Goal: Task Accomplishment & Management: Use online tool/utility

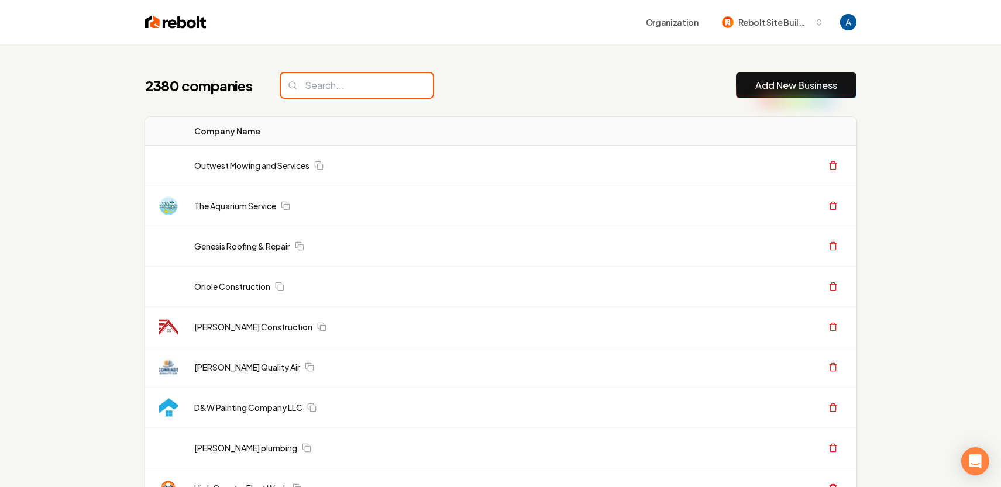
click at [346, 89] on input "search" at bounding box center [357, 85] width 152 height 25
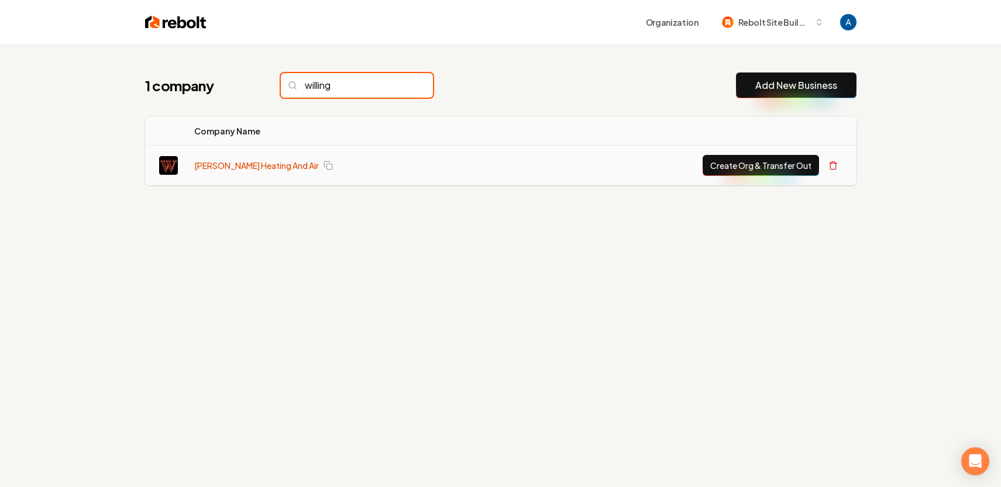
type input "willing"
click at [246, 164] on link "[PERSON_NAME] Heating And Air" at bounding box center [256, 166] width 125 height 12
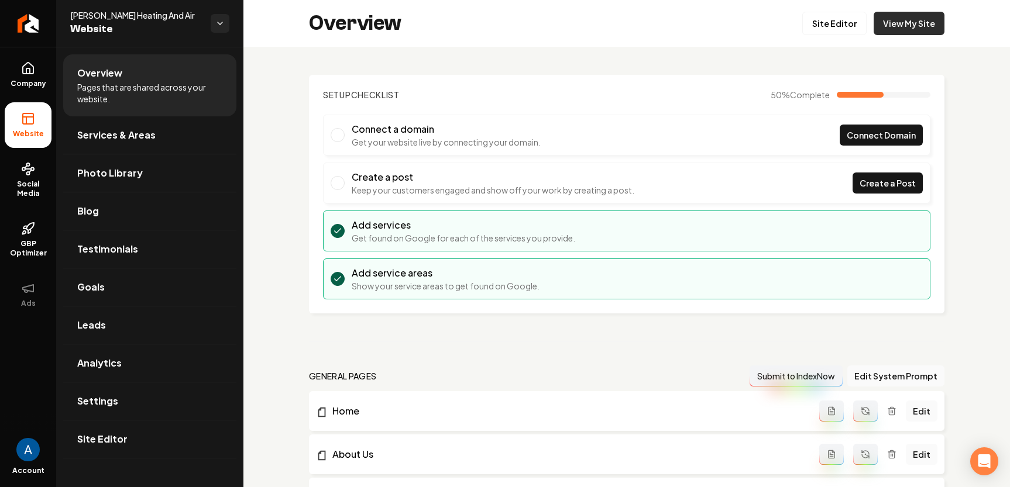
click at [900, 28] on link "View My Site" at bounding box center [908, 23] width 71 height 23
click at [29, 19] on icon "Return to dashboard" at bounding box center [28, 23] width 19 height 19
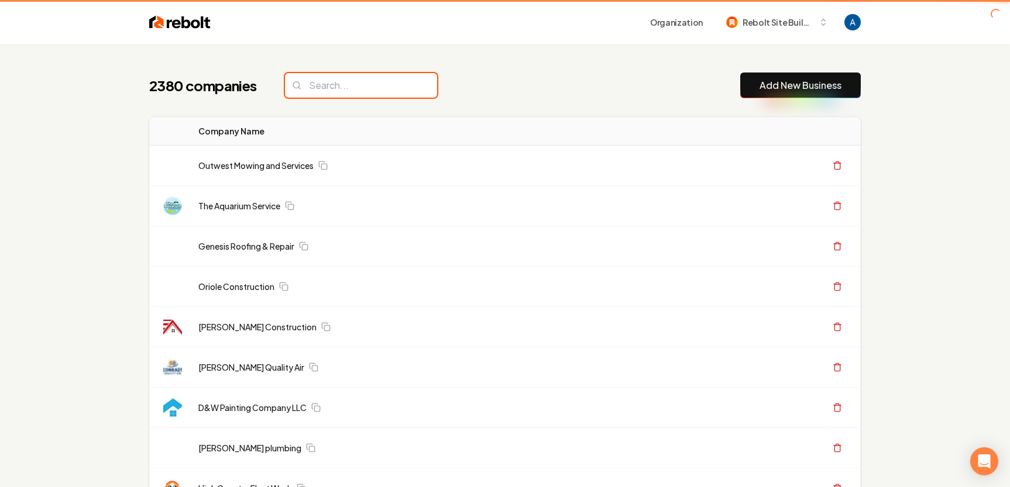
click at [387, 97] on input "search" at bounding box center [361, 85] width 152 height 25
click at [367, 90] on input "search" at bounding box center [361, 85] width 152 height 25
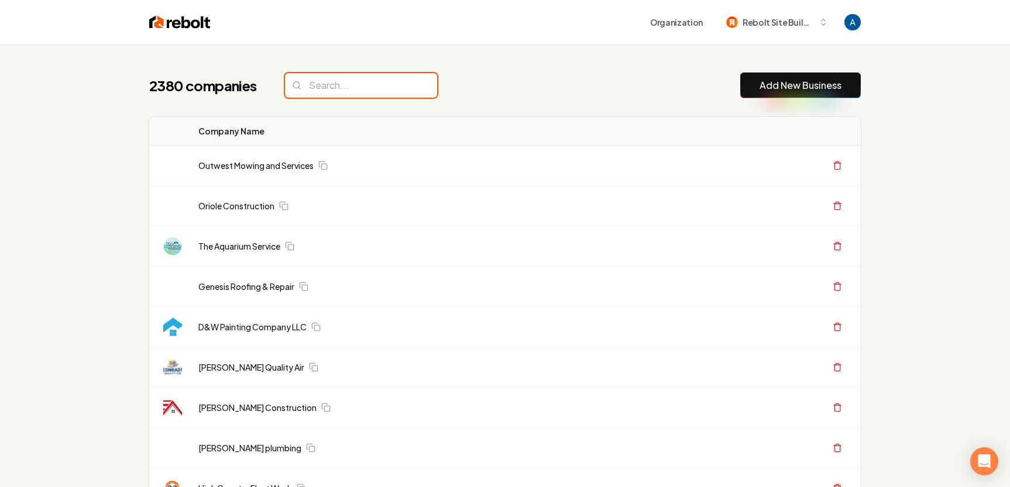
click at [363, 87] on input "search" at bounding box center [361, 85] width 152 height 25
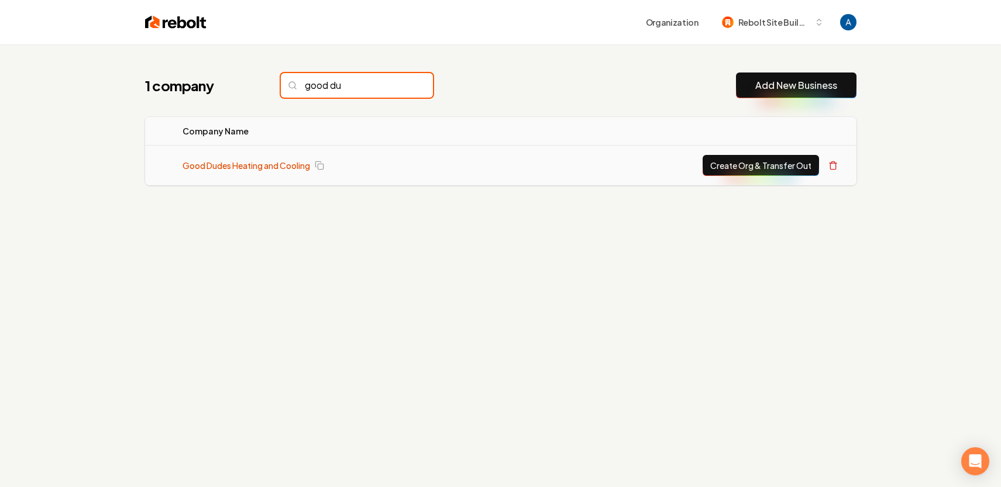
type input "good du"
click at [280, 160] on link "Good Dudes Heating and Cooling" at bounding box center [247, 166] width 128 height 12
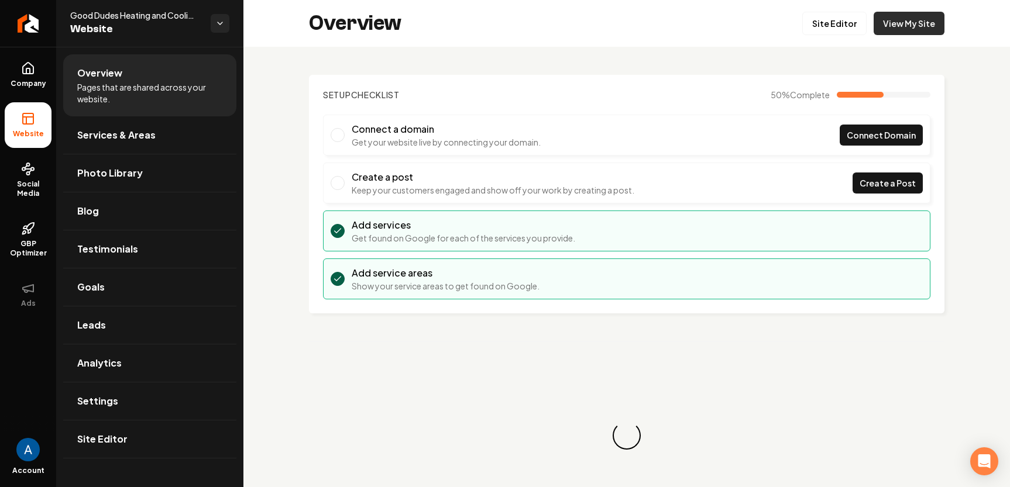
click at [894, 22] on link "View My Site" at bounding box center [908, 23] width 71 height 23
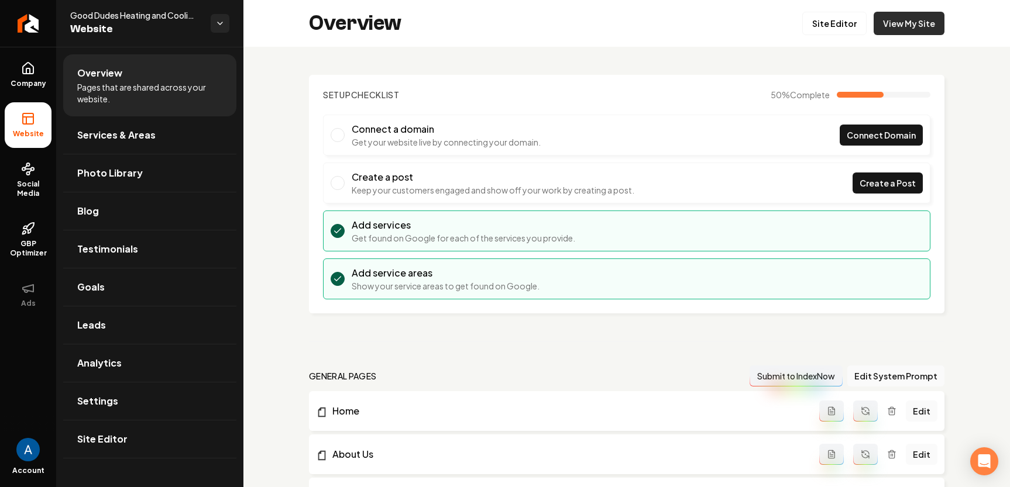
click at [894, 23] on link "View My Site" at bounding box center [908, 23] width 71 height 23
click at [821, 30] on link "Site Editor" at bounding box center [834, 23] width 64 height 23
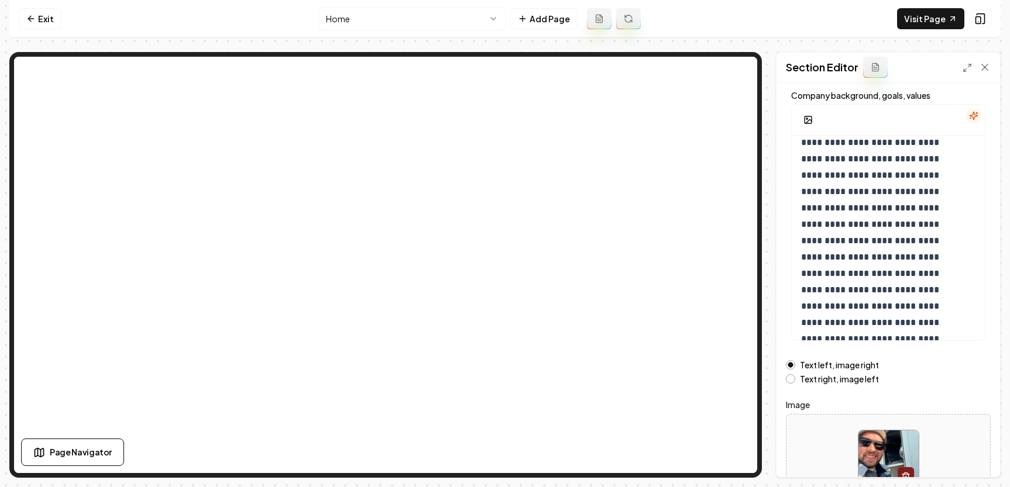
scroll to position [144, 0]
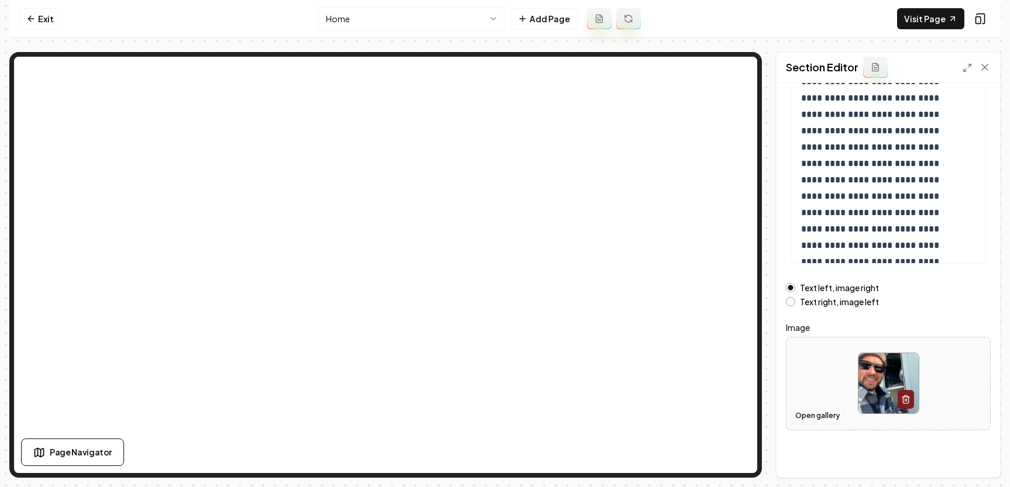
click at [817, 414] on button "Open gallery" at bounding box center [817, 416] width 53 height 19
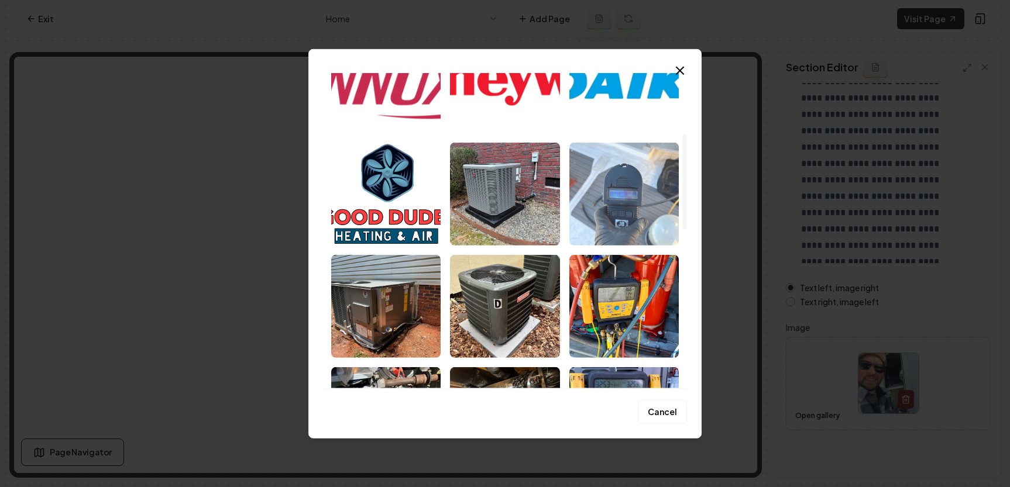
scroll to position [161, 0]
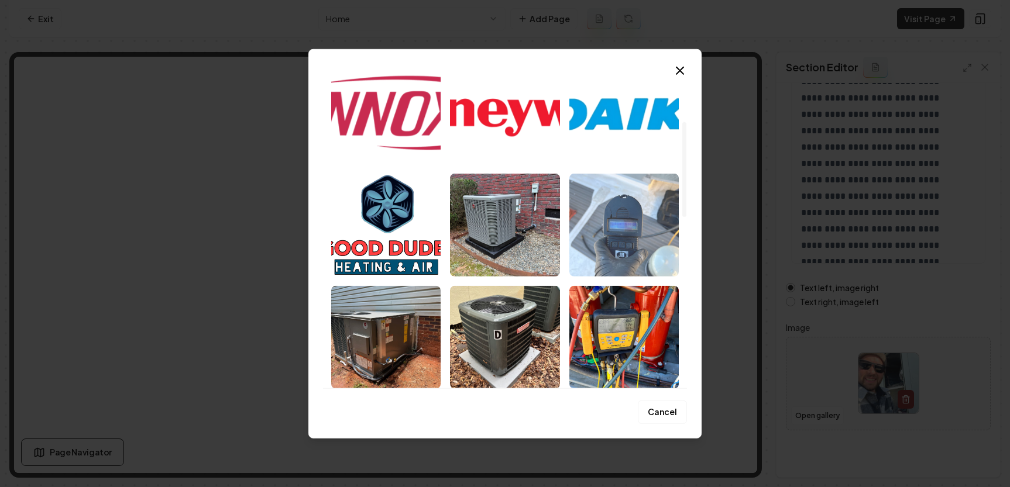
click at [619, 230] on img "Select image image_68a5d3105c7cd75eb83e722e.jpeg" at bounding box center [623, 224] width 109 height 103
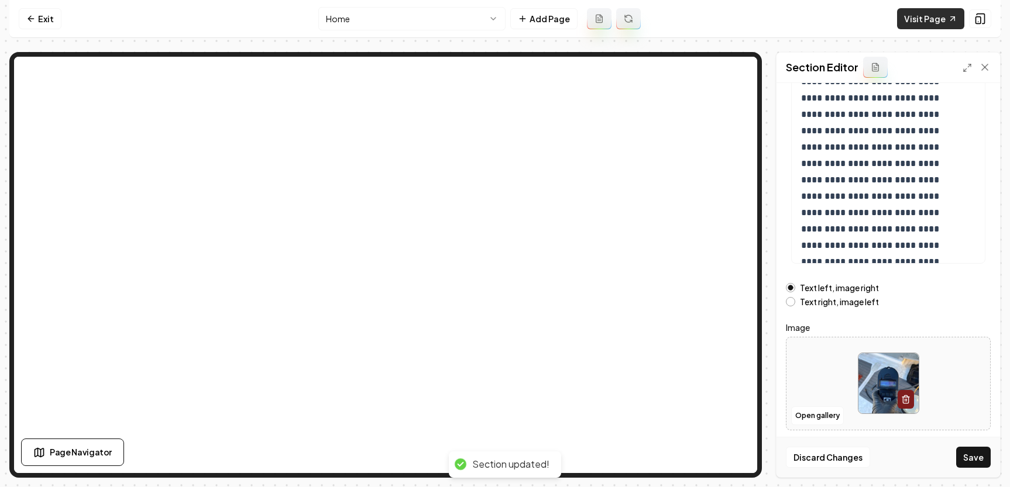
click at [941, 17] on link "Visit Page" at bounding box center [930, 18] width 67 height 21
click at [35, 18] on icon at bounding box center [30, 18] width 9 height 9
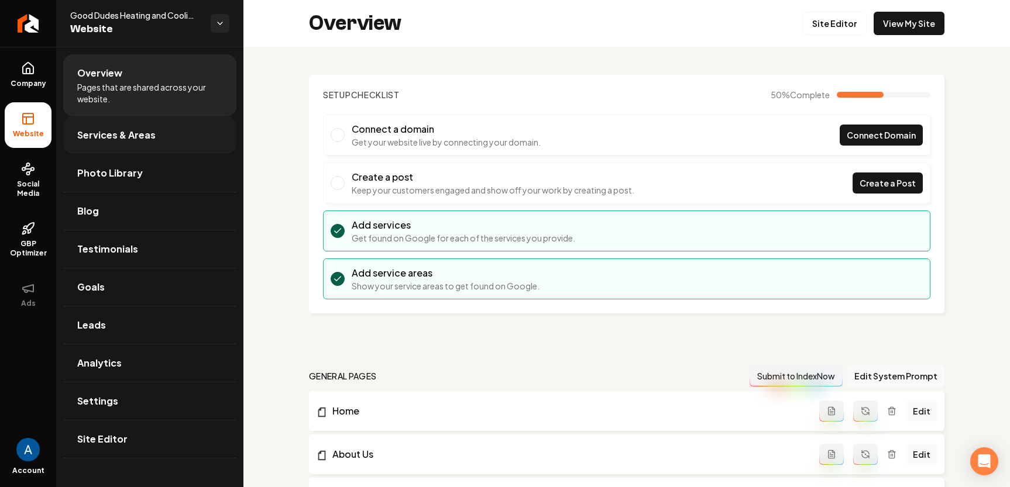
click at [132, 130] on span "Services & Areas" at bounding box center [116, 135] width 78 height 14
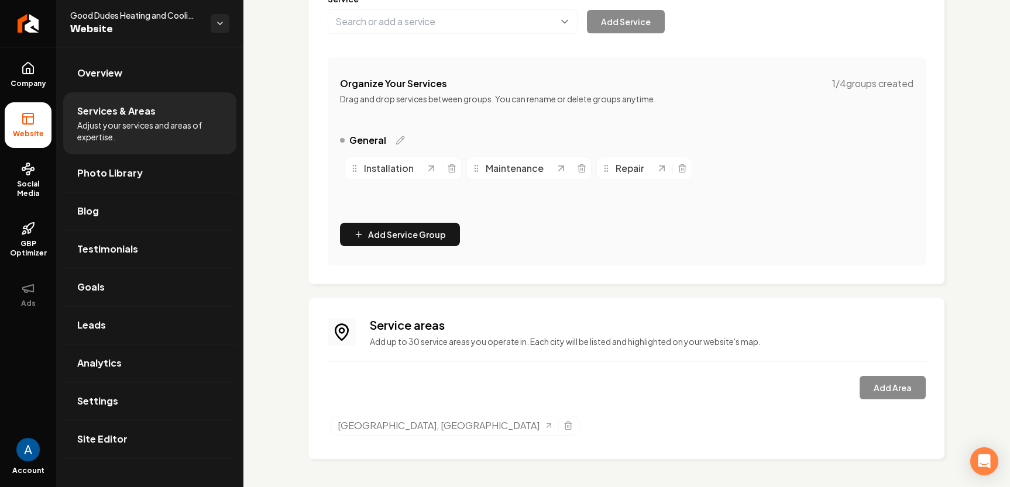
scroll to position [187, 0]
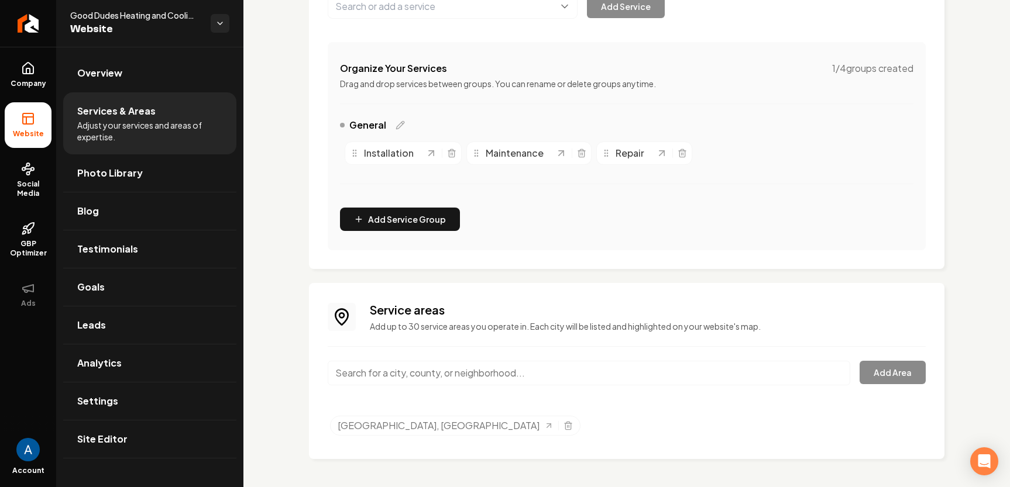
click at [467, 377] on input "Main content area" at bounding box center [589, 373] width 522 height 25
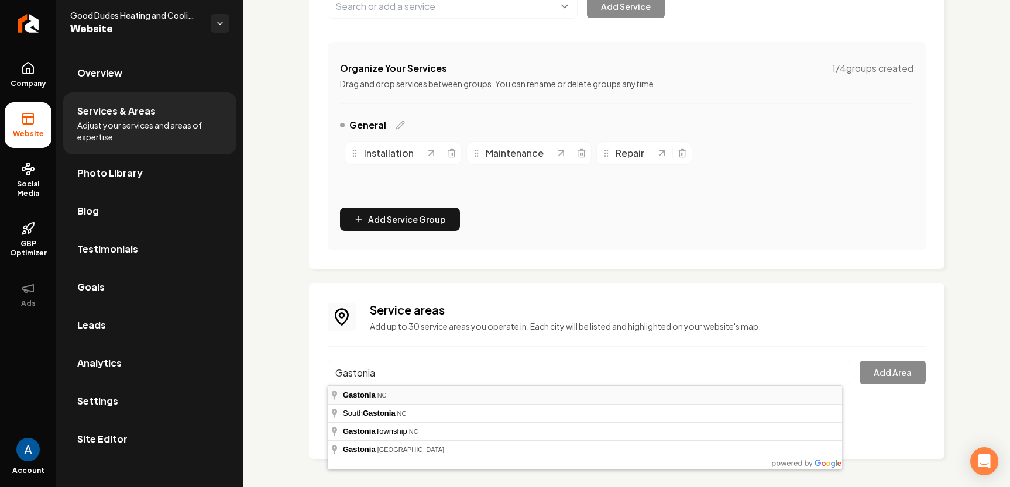
type input "Gastonia, [GEOGRAPHIC_DATA]"
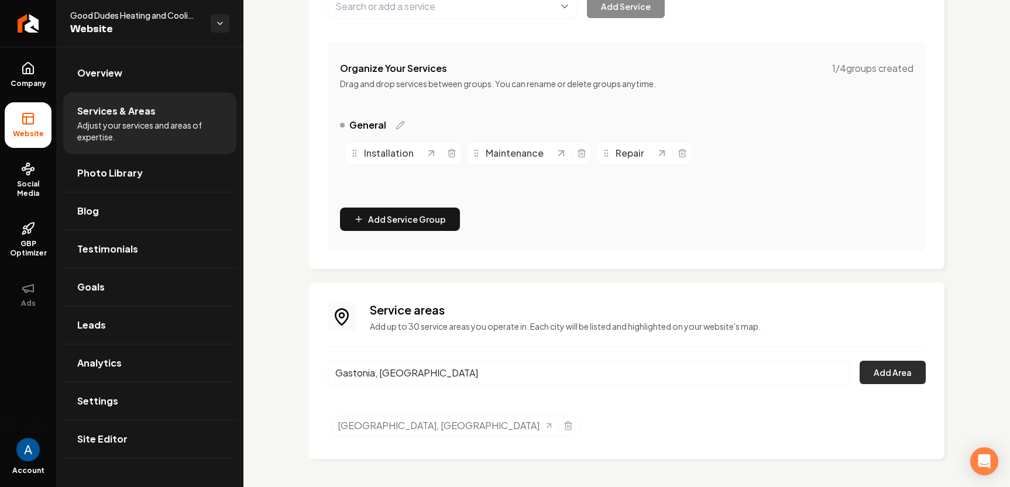
click at [870, 374] on button "Add Area" at bounding box center [892, 372] width 66 height 23
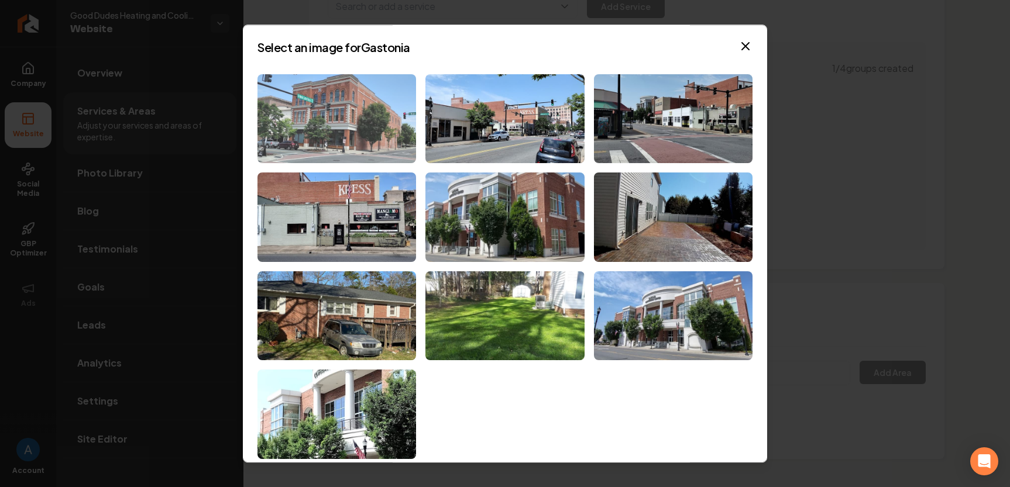
click at [338, 108] on img at bounding box center [336, 118] width 159 height 89
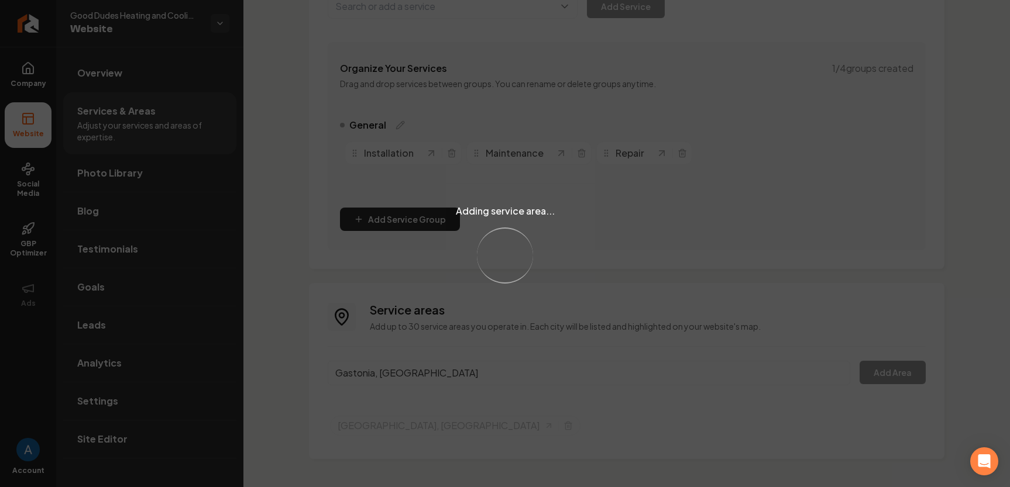
click at [427, 372] on div "Adding service area... Loading..." at bounding box center [505, 243] width 1010 height 487
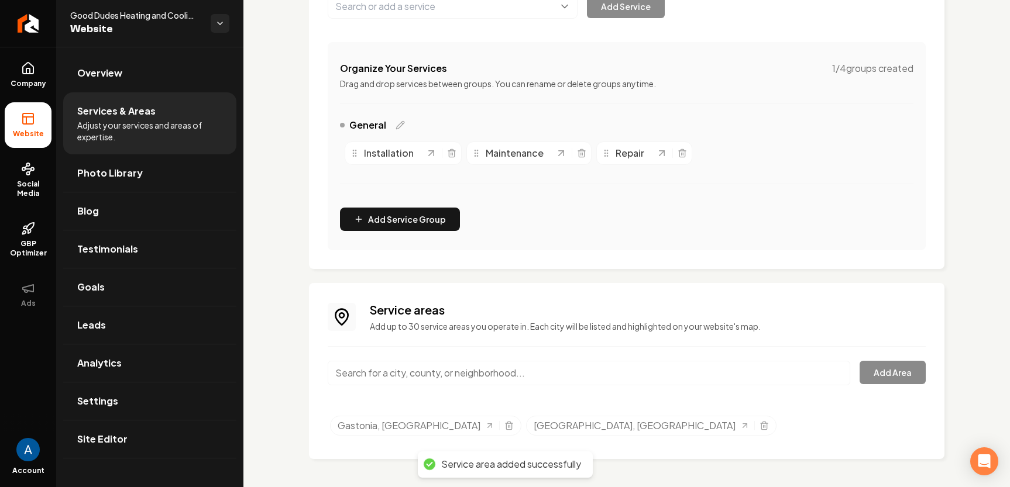
click at [413, 374] on input "Main content area" at bounding box center [589, 373] width 522 height 25
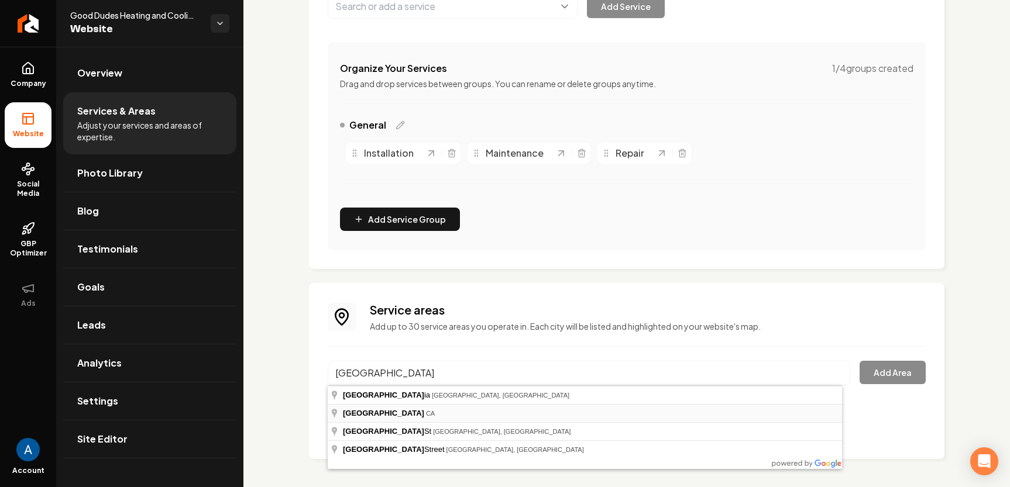
type input "[GEOGRAPHIC_DATA], [GEOGRAPHIC_DATA]"
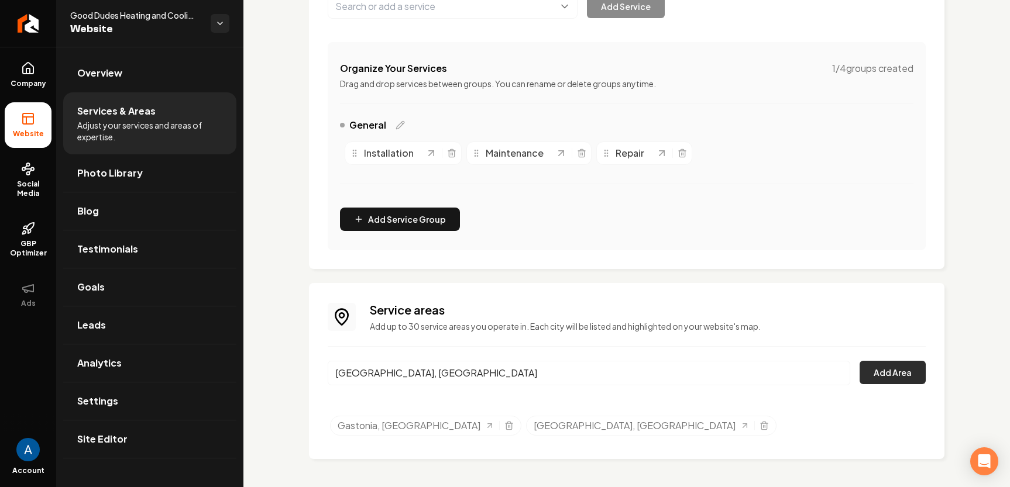
click at [884, 366] on button "Add Area" at bounding box center [892, 372] width 66 height 23
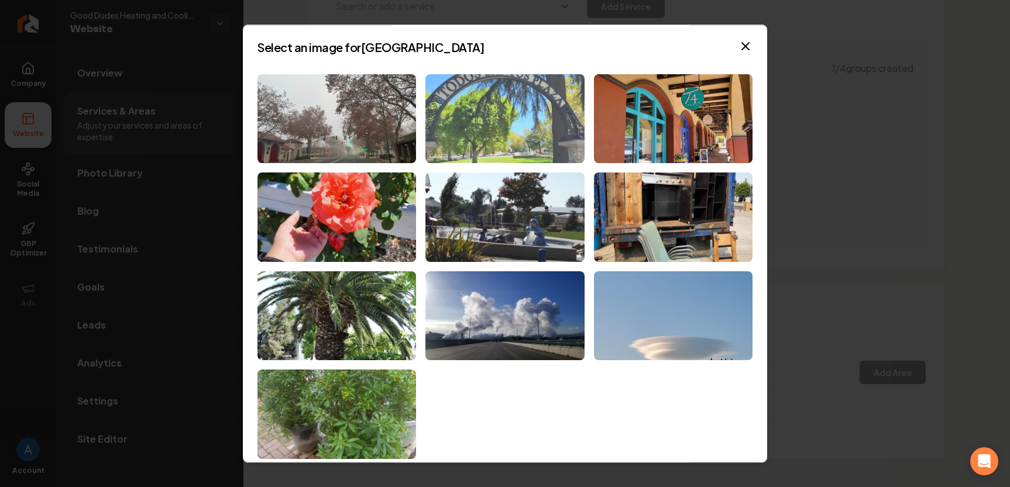
click at [530, 120] on img at bounding box center [504, 118] width 159 height 89
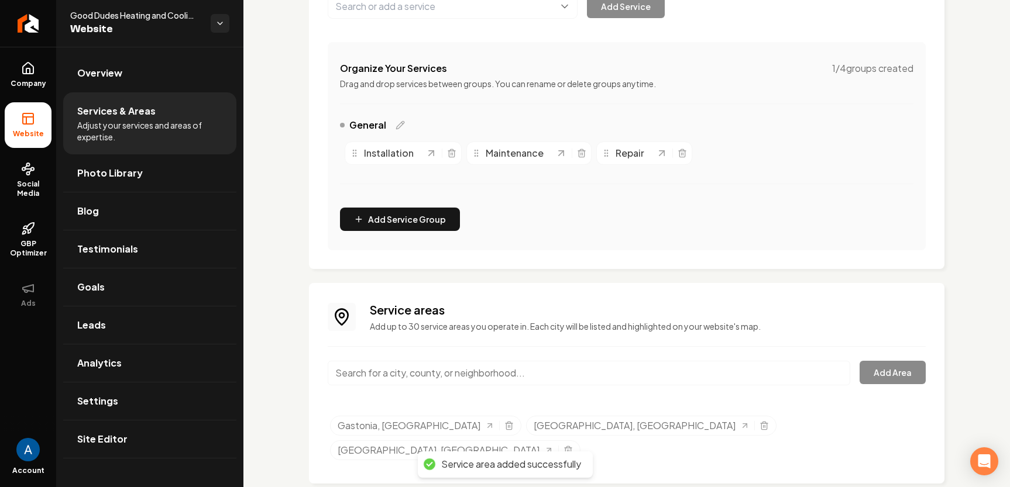
click at [112, 77] on span "Overview" at bounding box center [99, 73] width 45 height 14
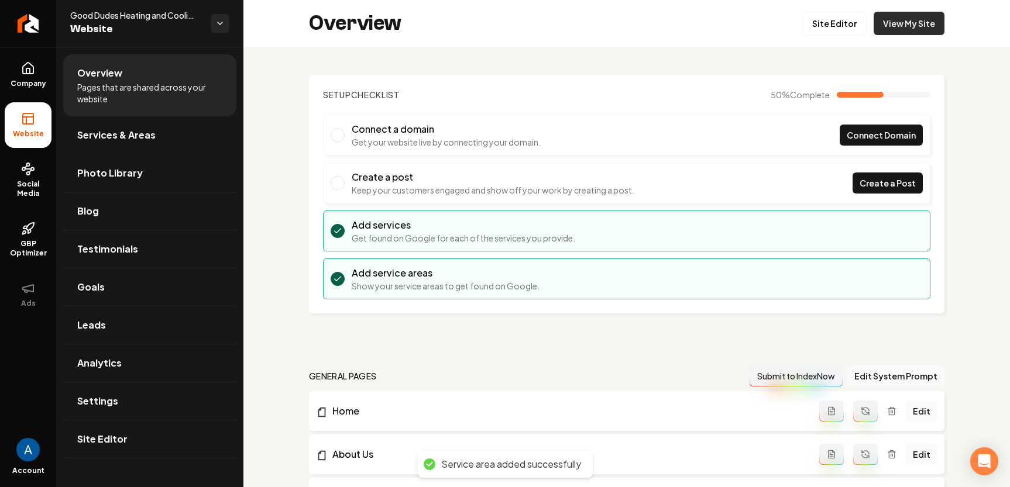
click at [904, 32] on link "View My Site" at bounding box center [908, 23] width 71 height 23
click at [128, 136] on span "Services & Areas" at bounding box center [116, 135] width 78 height 14
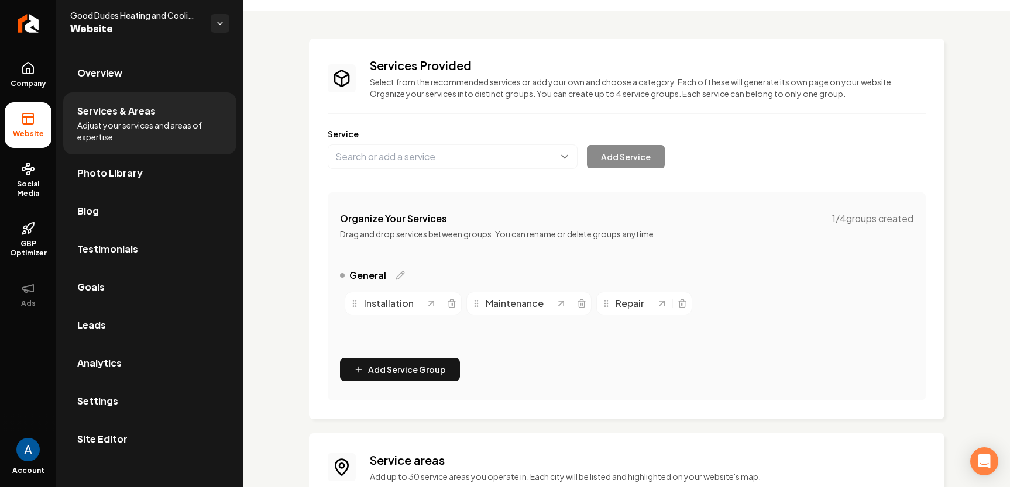
scroll to position [187, 0]
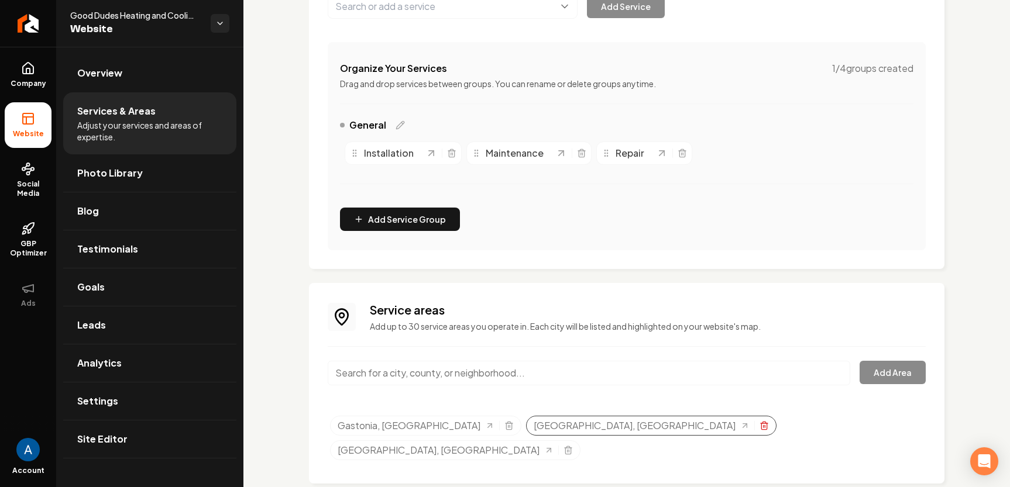
click at [759, 425] on icon "Selected tags" at bounding box center [763, 425] width 9 height 9
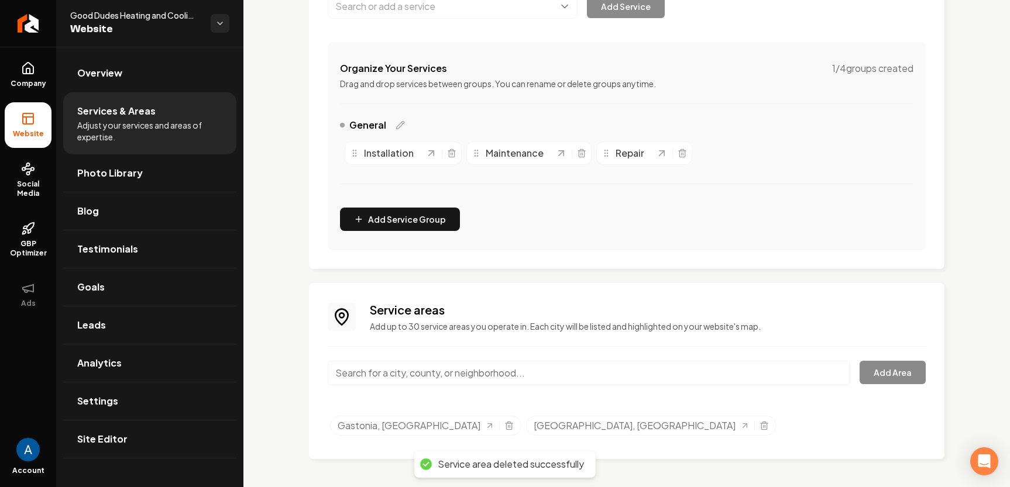
click at [506, 373] on input "Main content area" at bounding box center [589, 373] width 522 height 25
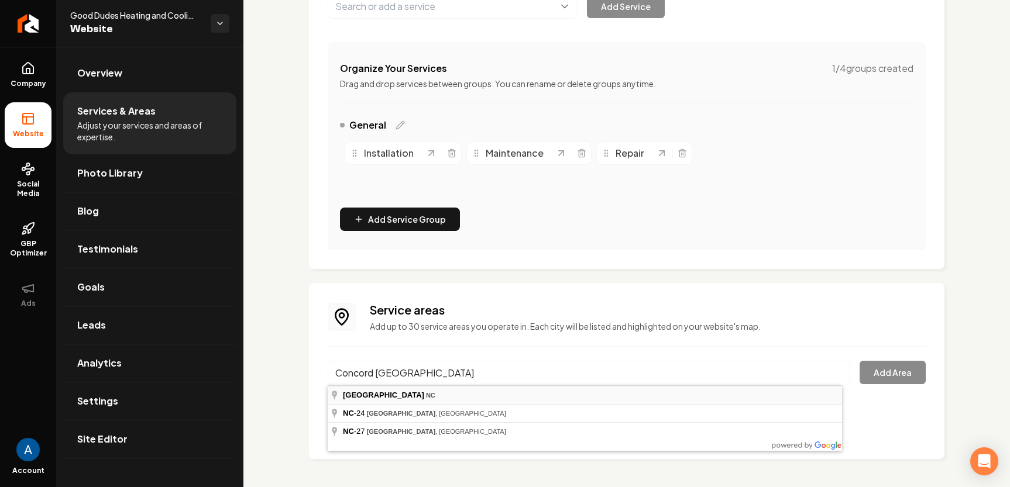
type input "[GEOGRAPHIC_DATA], [GEOGRAPHIC_DATA]"
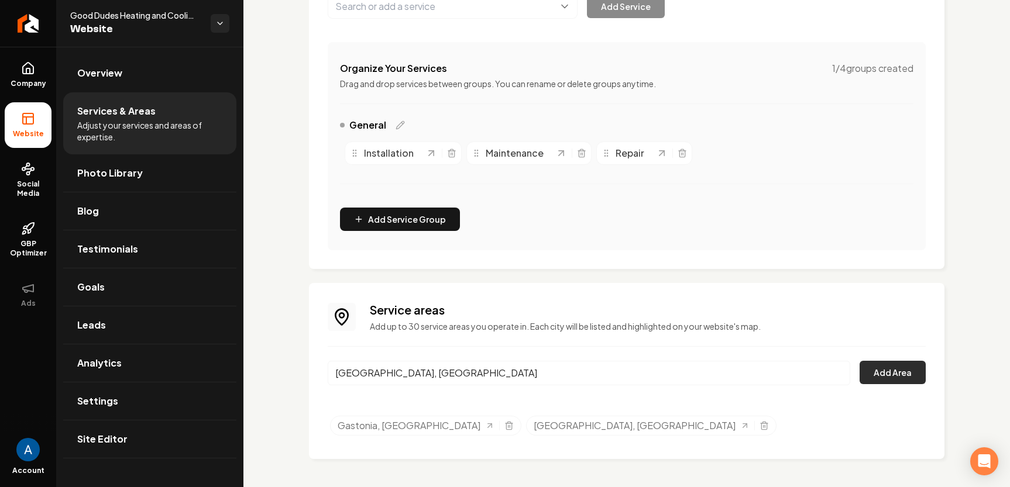
click at [863, 374] on button "Add Area" at bounding box center [892, 372] width 66 height 23
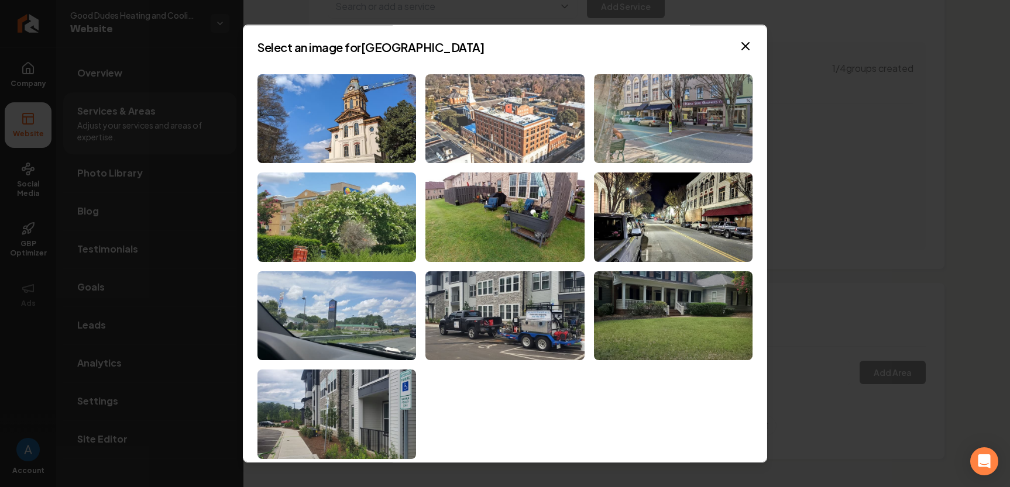
click at [522, 123] on img at bounding box center [504, 118] width 159 height 89
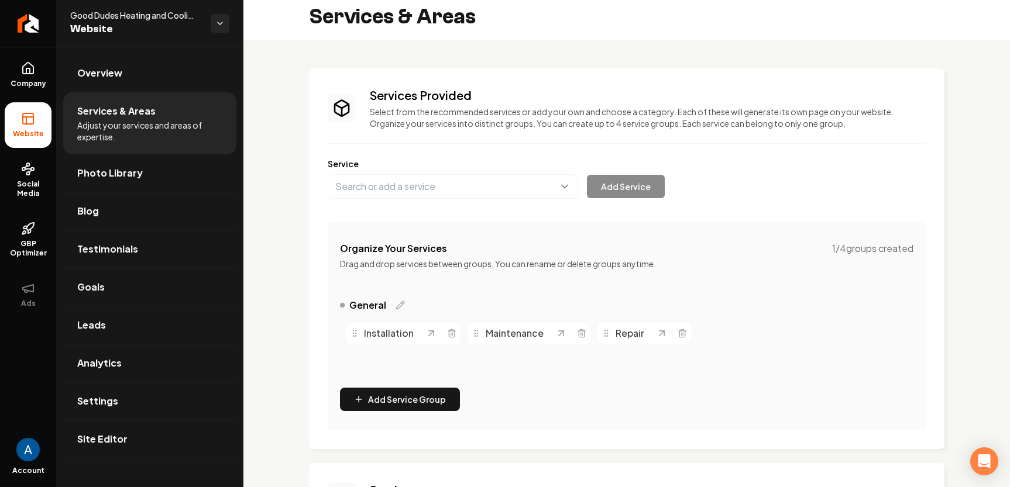
scroll to position [0, 0]
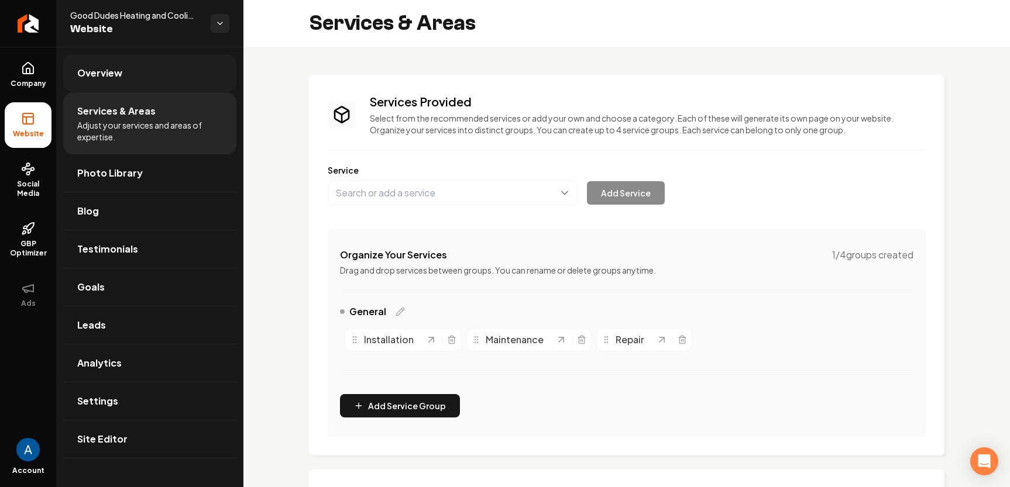
click at [95, 84] on link "Overview" at bounding box center [149, 72] width 173 height 37
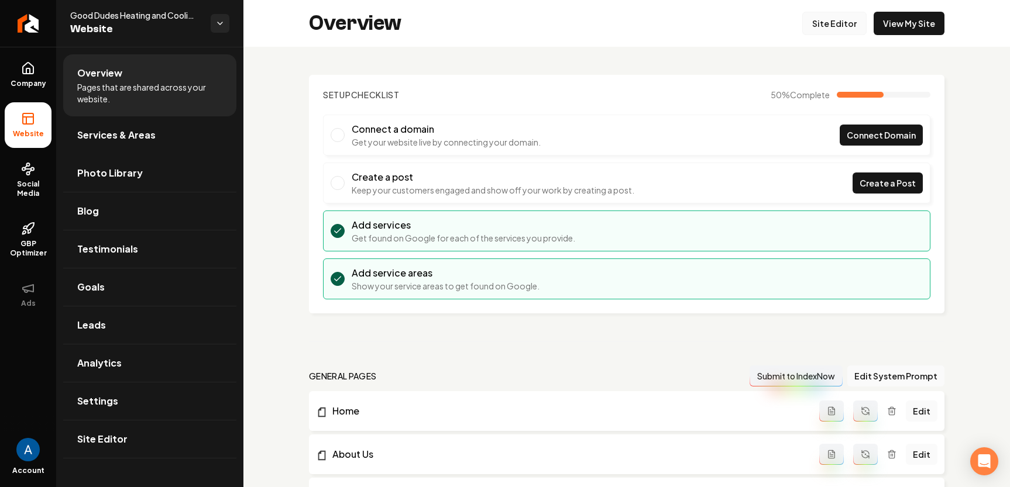
click at [834, 20] on link "Site Editor" at bounding box center [834, 23] width 64 height 23
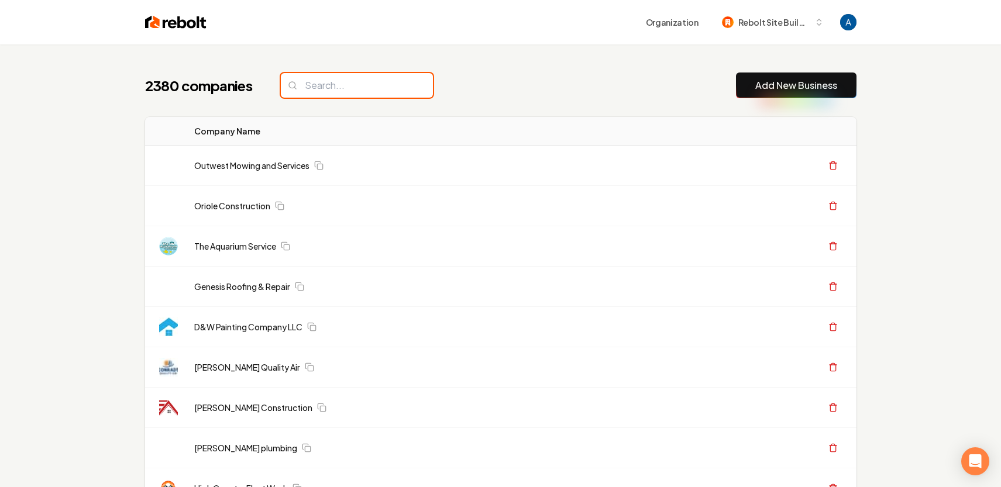
click at [391, 90] on input "search" at bounding box center [357, 85] width 152 height 25
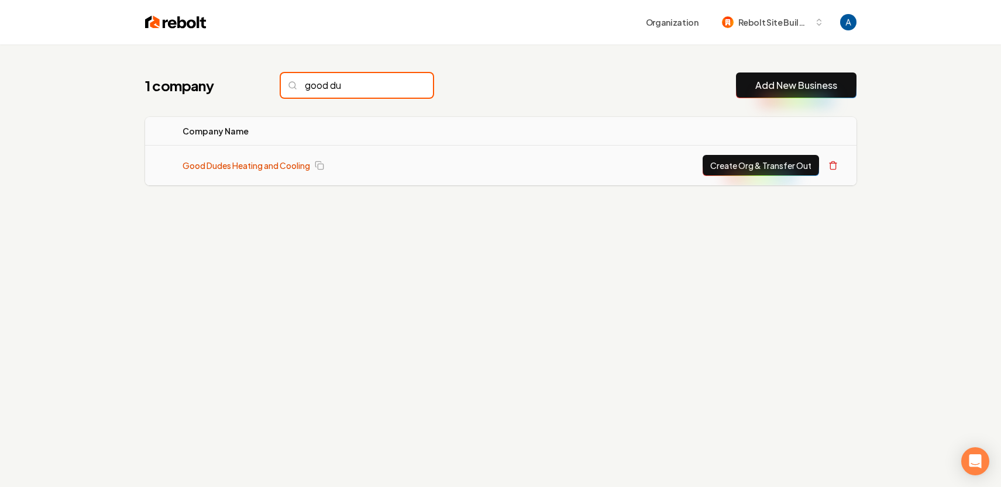
type input "good du"
click at [271, 168] on link "Good Dudes Heating and Cooling" at bounding box center [247, 166] width 128 height 12
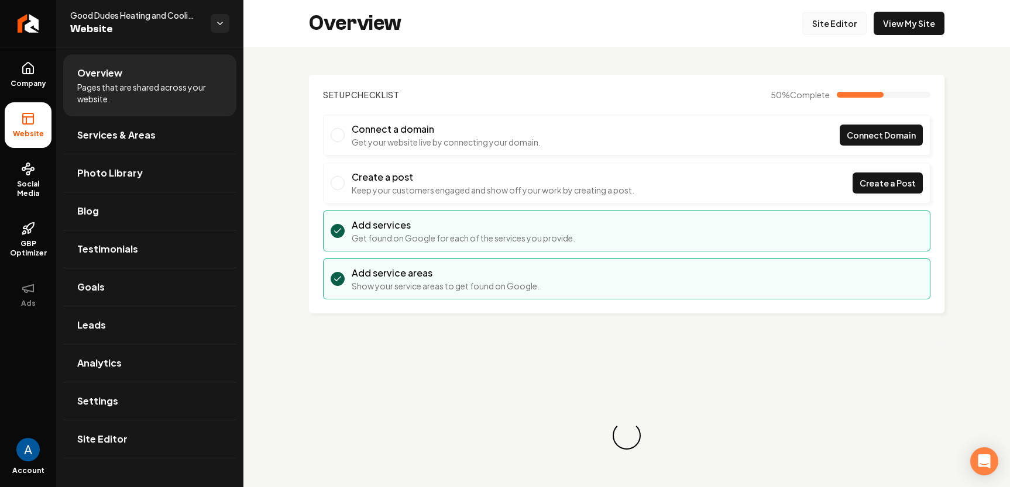
click at [816, 25] on link "Site Editor" at bounding box center [834, 23] width 64 height 23
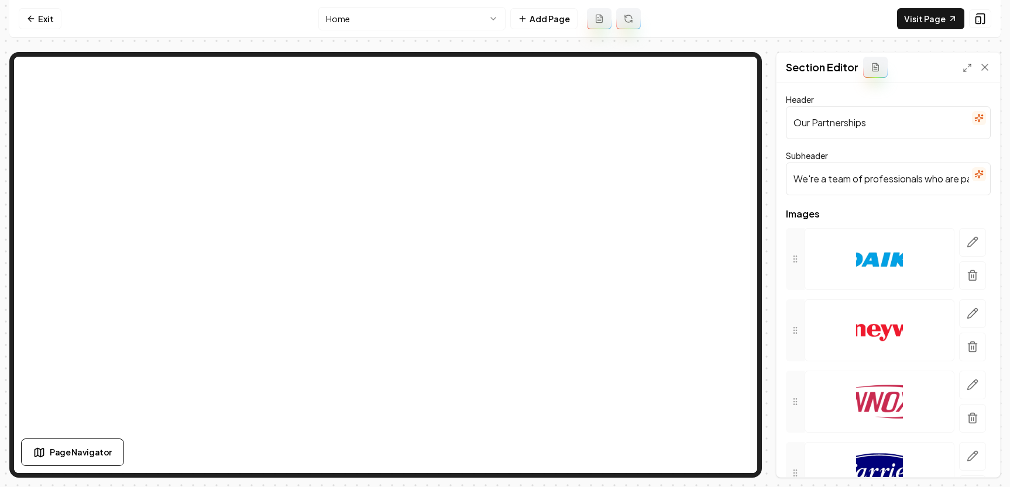
click at [867, 125] on input "Our Partnerships" at bounding box center [888, 122] width 205 height 33
type input "O"
type input "Brands We Work With"
click at [975, 467] on button "Save" at bounding box center [973, 457] width 35 height 21
click at [975, 174] on icon "button" at bounding box center [979, 174] width 8 height 8
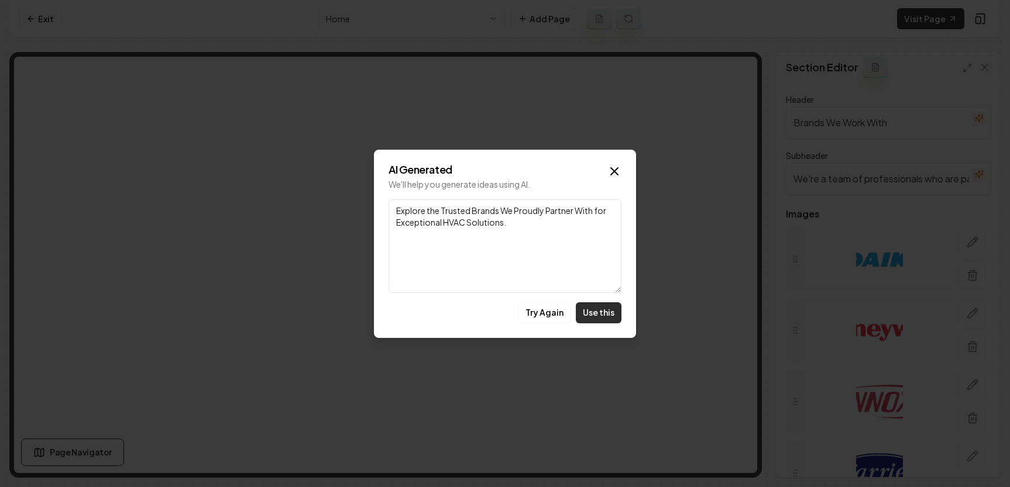
click at [603, 316] on button "Use this" at bounding box center [599, 312] width 46 height 21
type input "Explore the Trusted Brands We Proudly Partner With for Exceptional HVAC Solutio…"
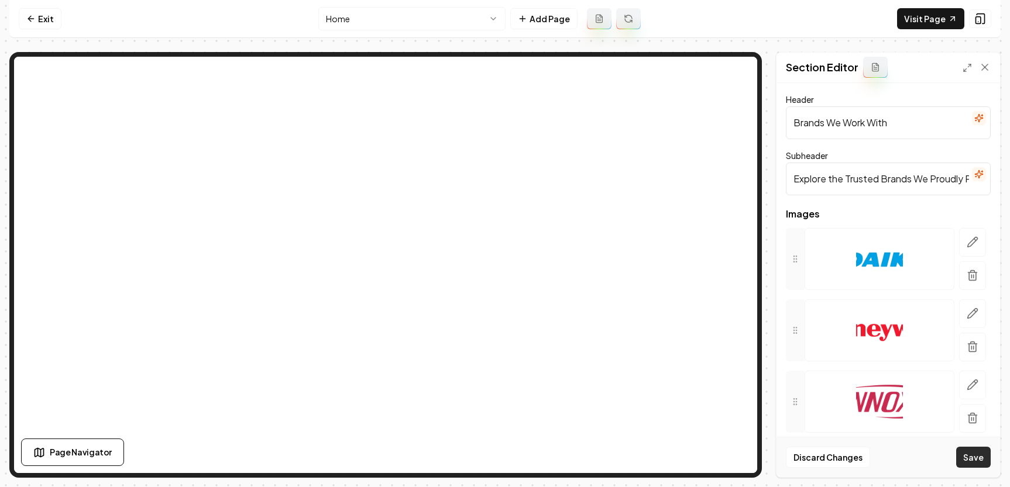
click at [979, 463] on button "Save" at bounding box center [973, 457] width 35 height 21
click at [980, 68] on icon at bounding box center [985, 67] width 12 height 12
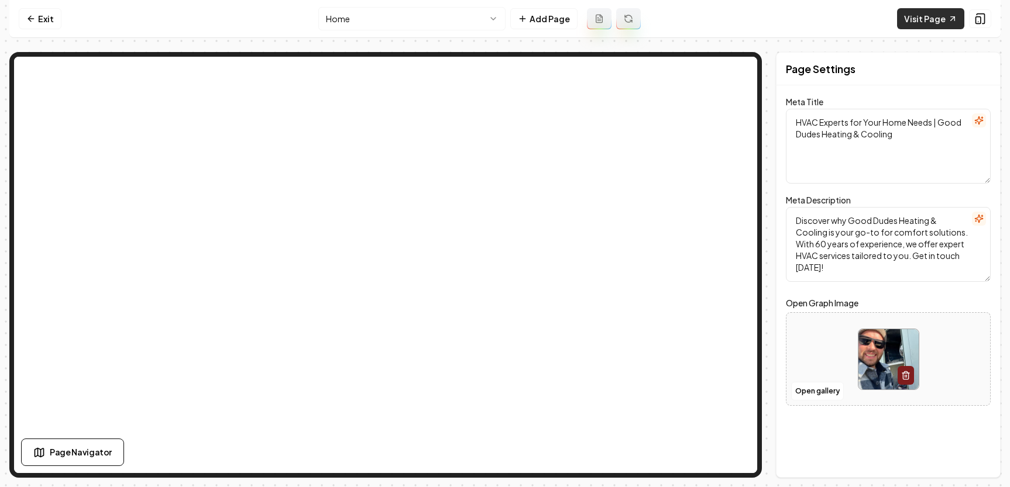
click at [935, 13] on link "Visit Page" at bounding box center [930, 18] width 67 height 21
